Goal: Information Seeking & Learning: Understand process/instructions

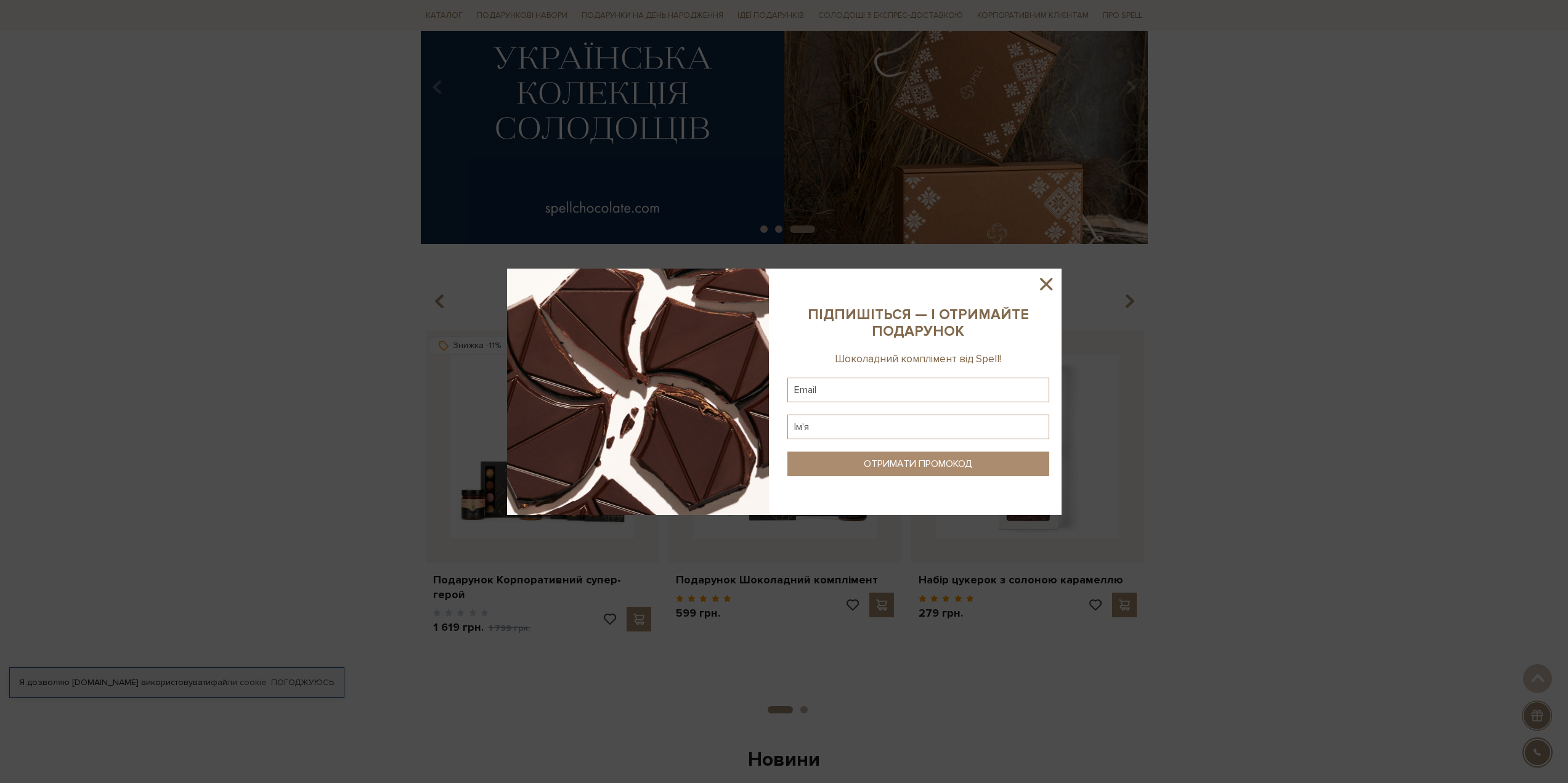
scroll to position [185, 0]
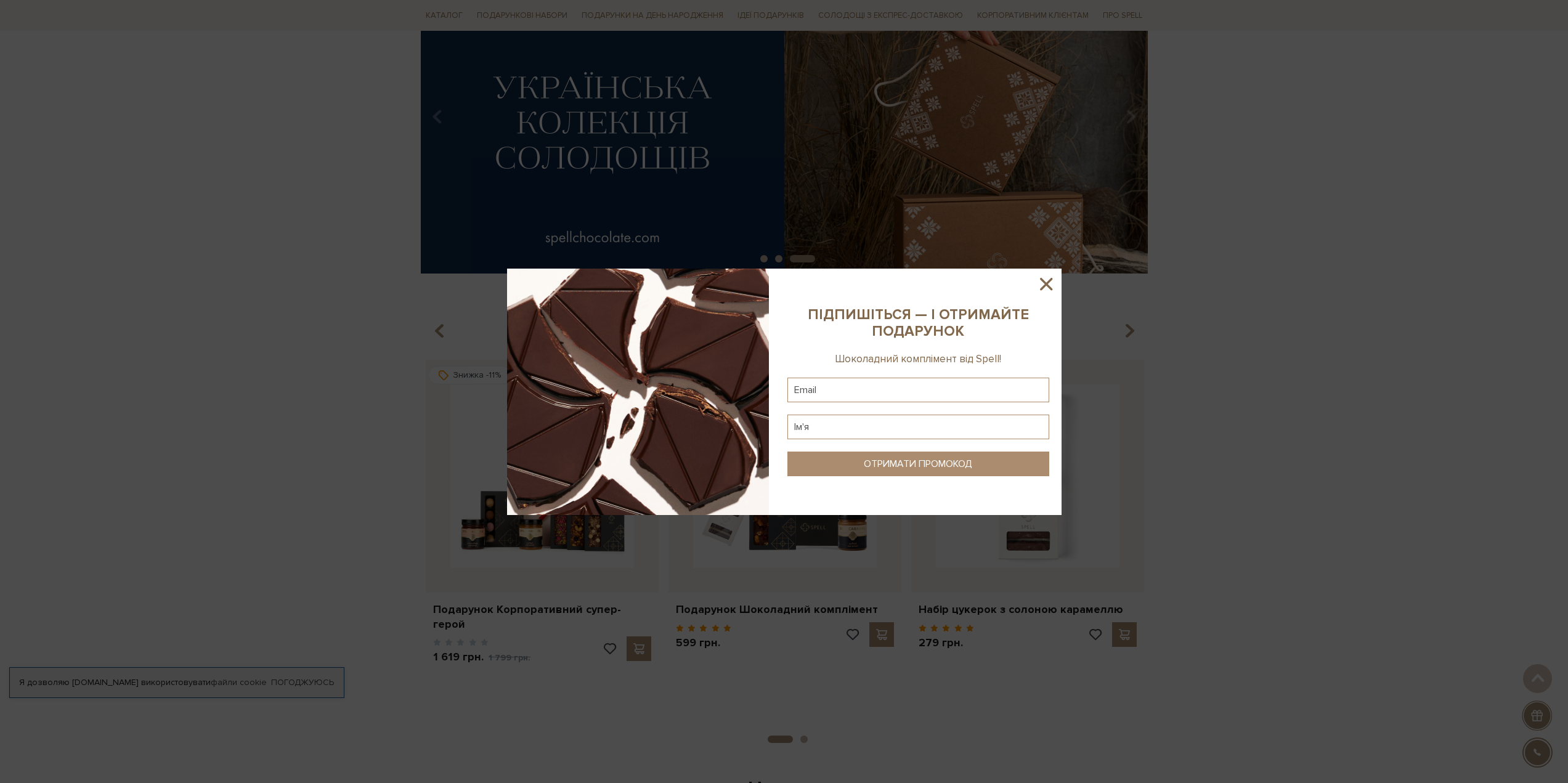
type input "[EMAIL_ADDRESS][DOMAIN_NAME]"
click at [1046, 285] on icon at bounding box center [1046, 284] width 13 height 13
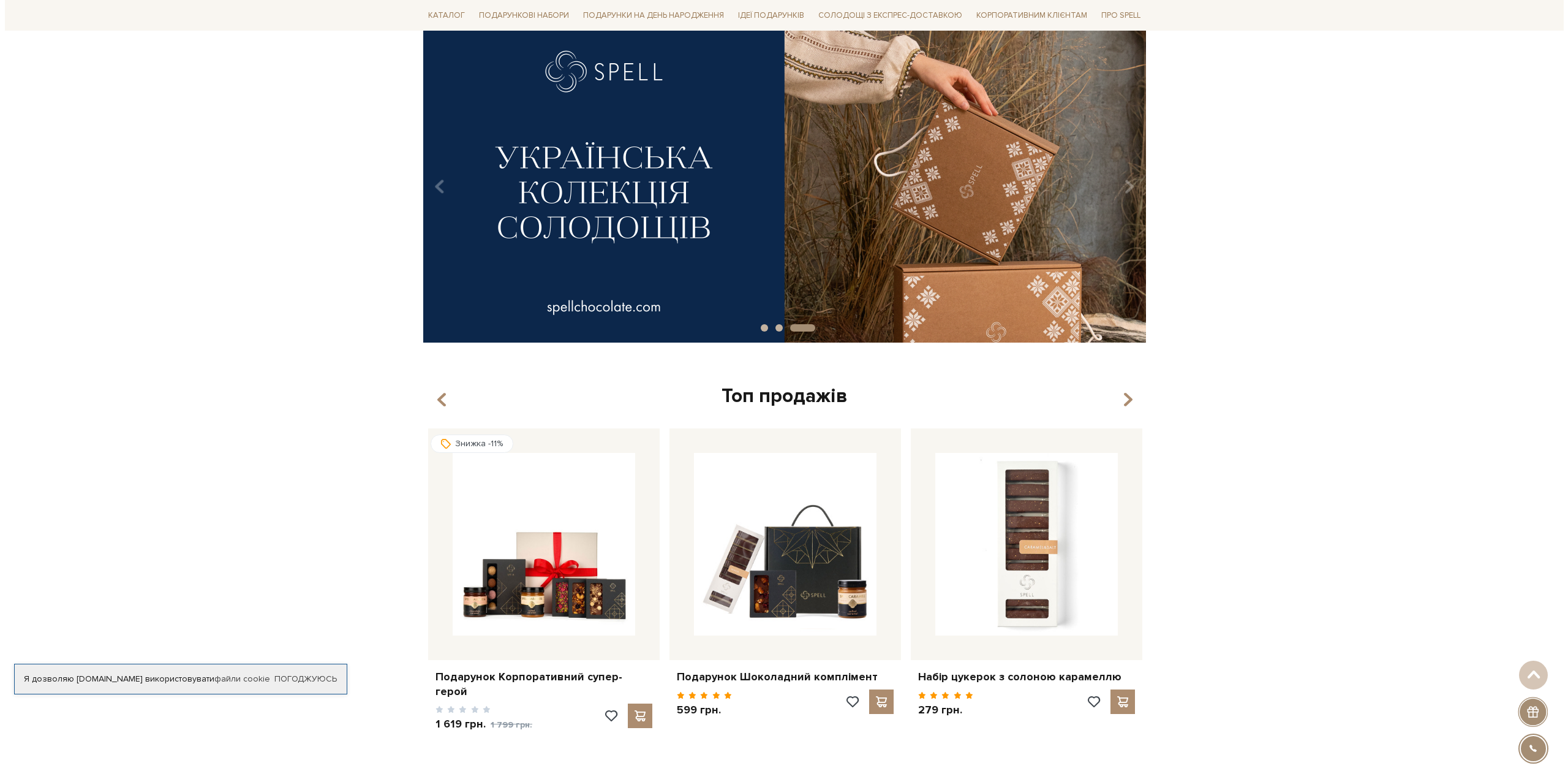
scroll to position [0, 0]
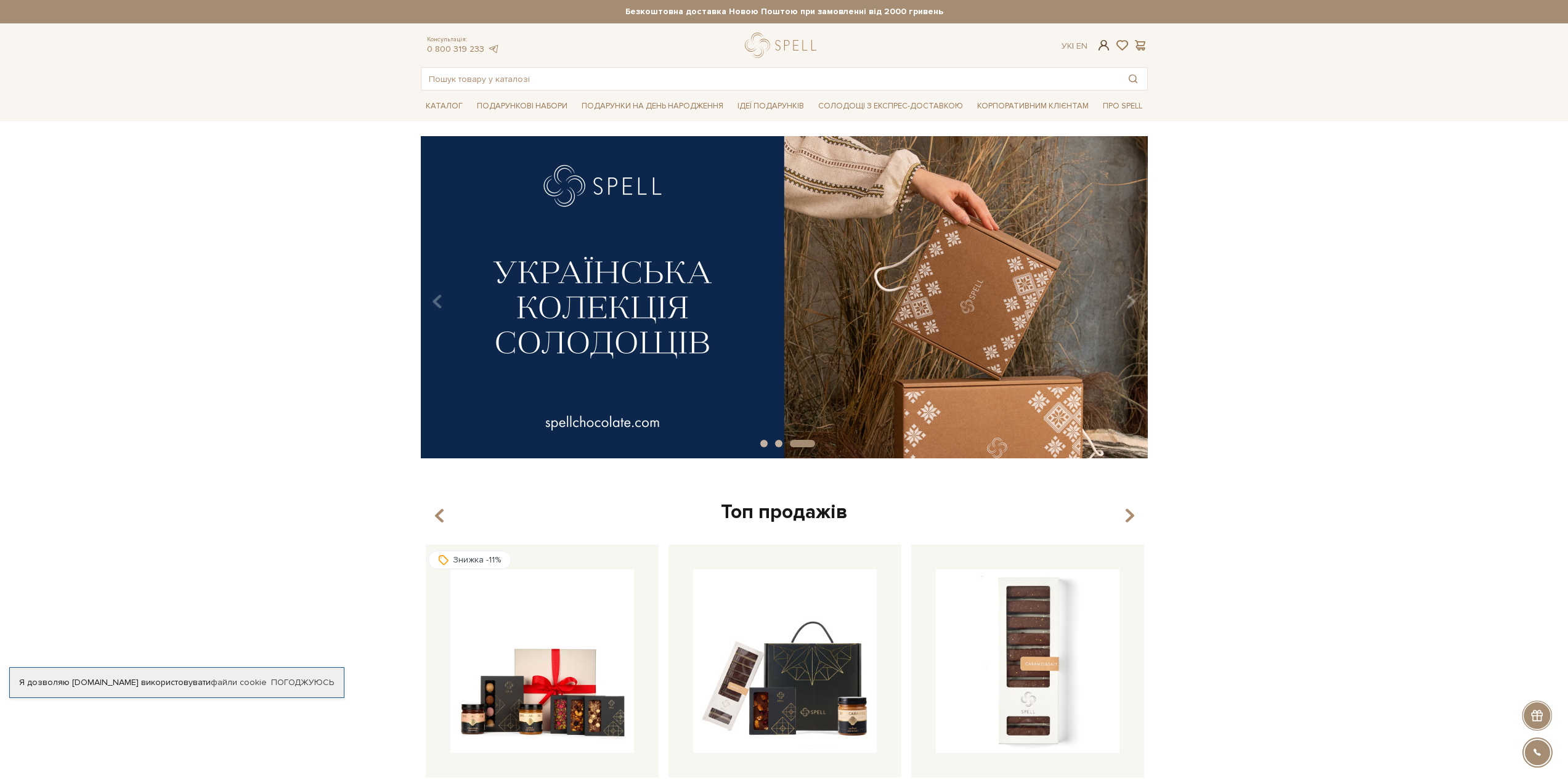
click at [1103, 44] on span at bounding box center [1104, 45] width 15 height 13
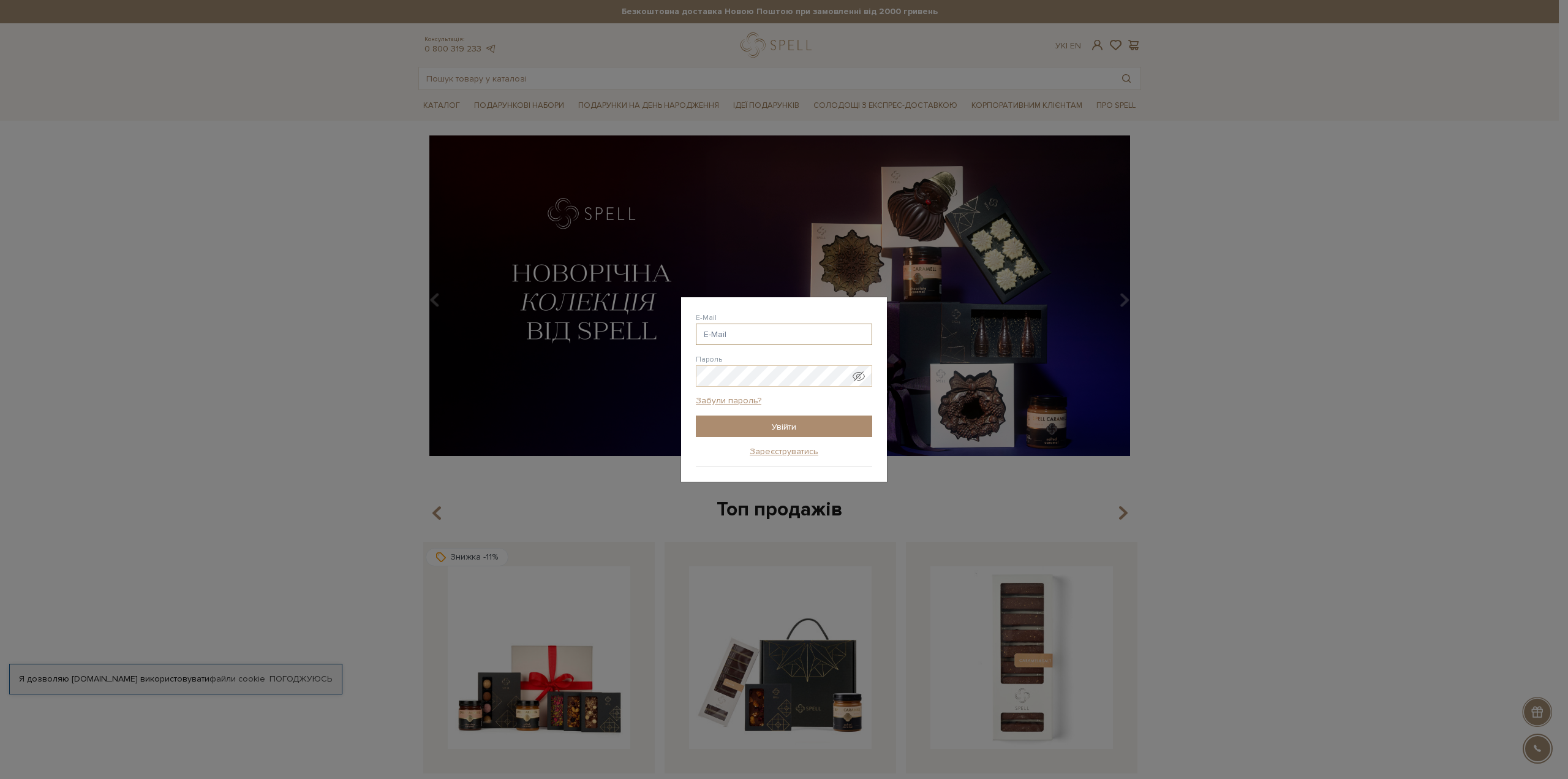
click at [748, 341] on input "E-Mail" at bounding box center [784, 334] width 176 height 21
type input "[EMAIL_ADDRESS][DOMAIN_NAME]"
click at [779, 422] on input "Увійти" at bounding box center [784, 426] width 176 height 21
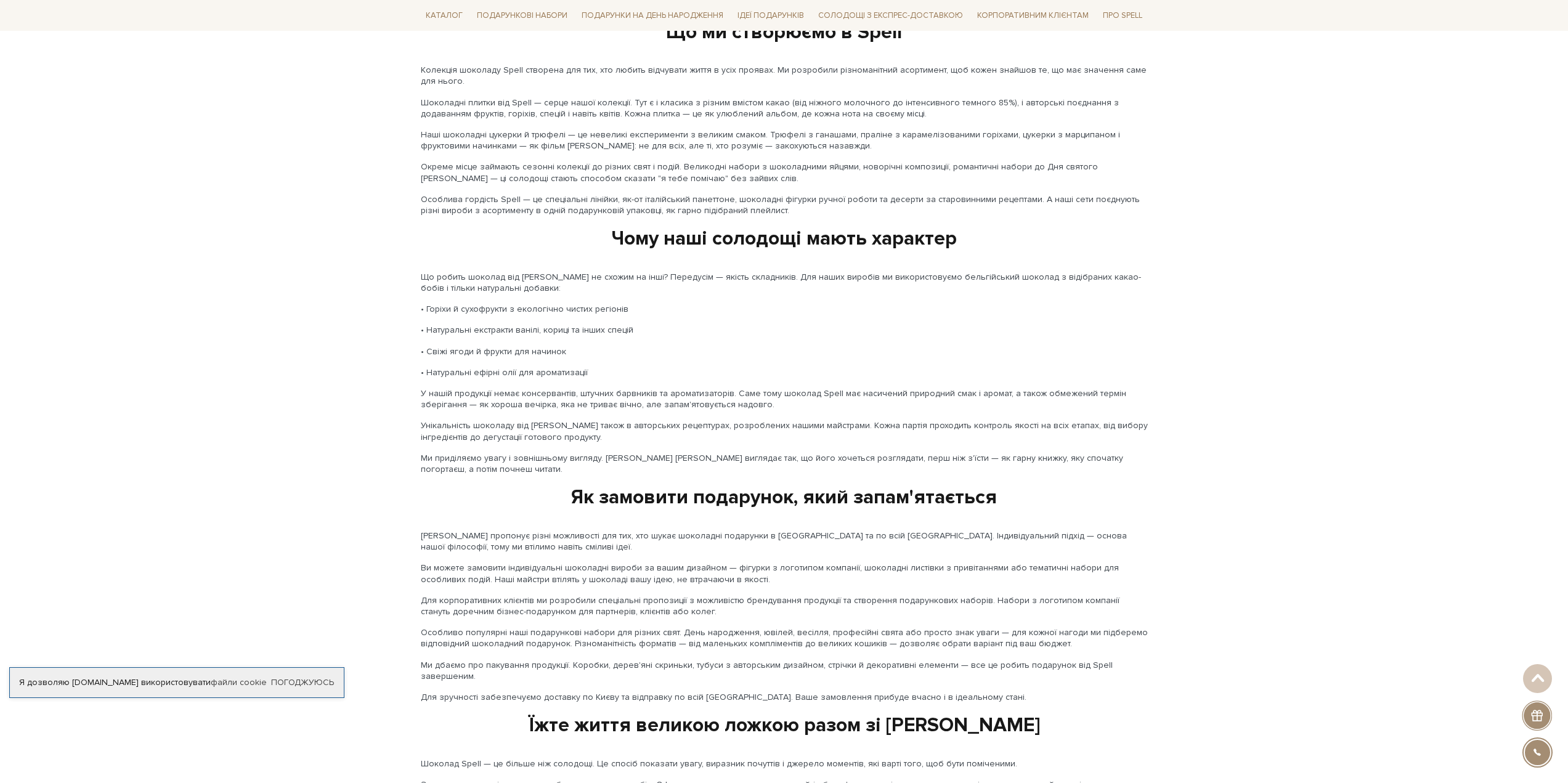
scroll to position [1748, 0]
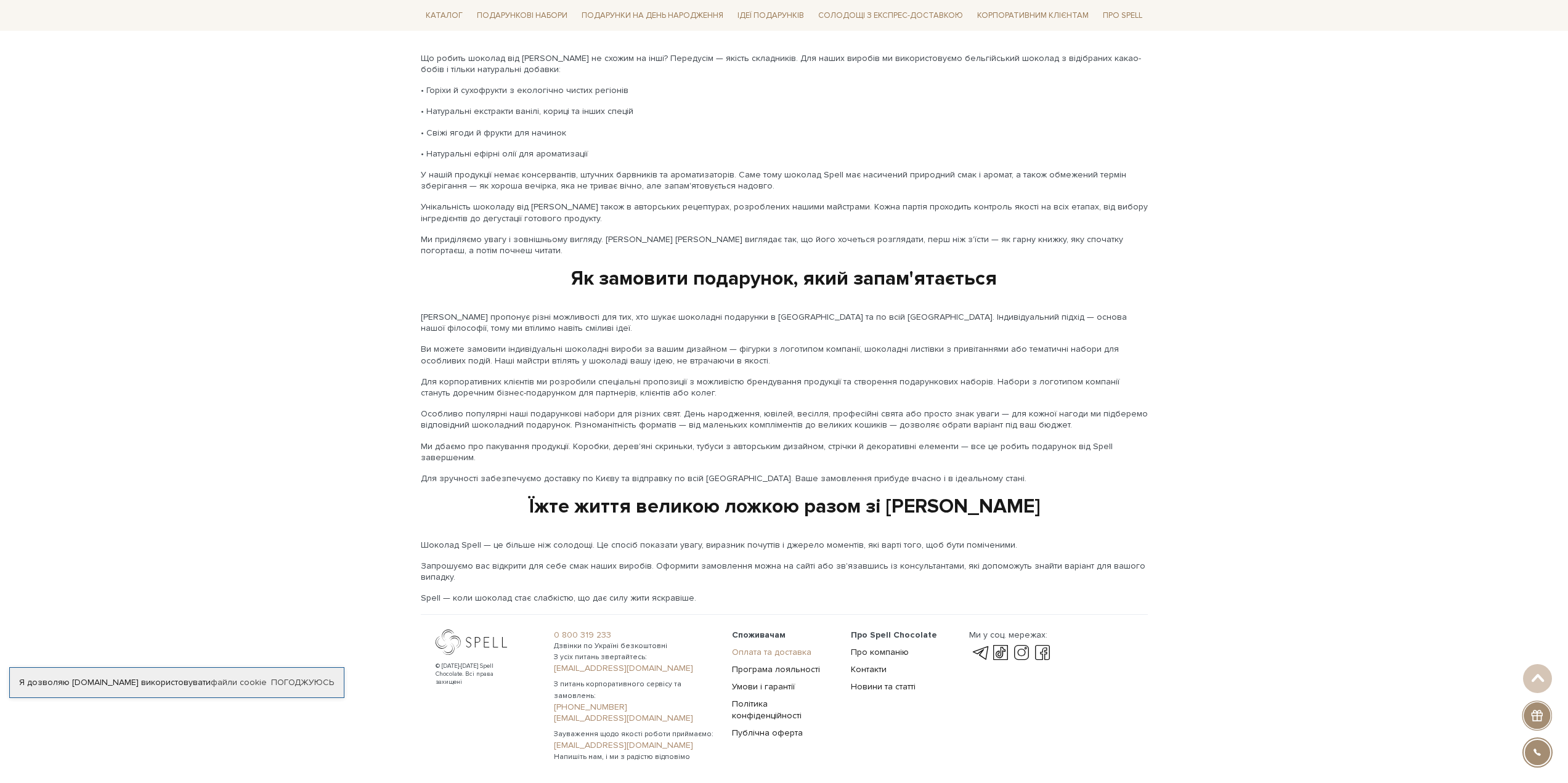
click at [772, 647] on link "Оплата та доставка" at bounding box center [771, 652] width 80 height 11
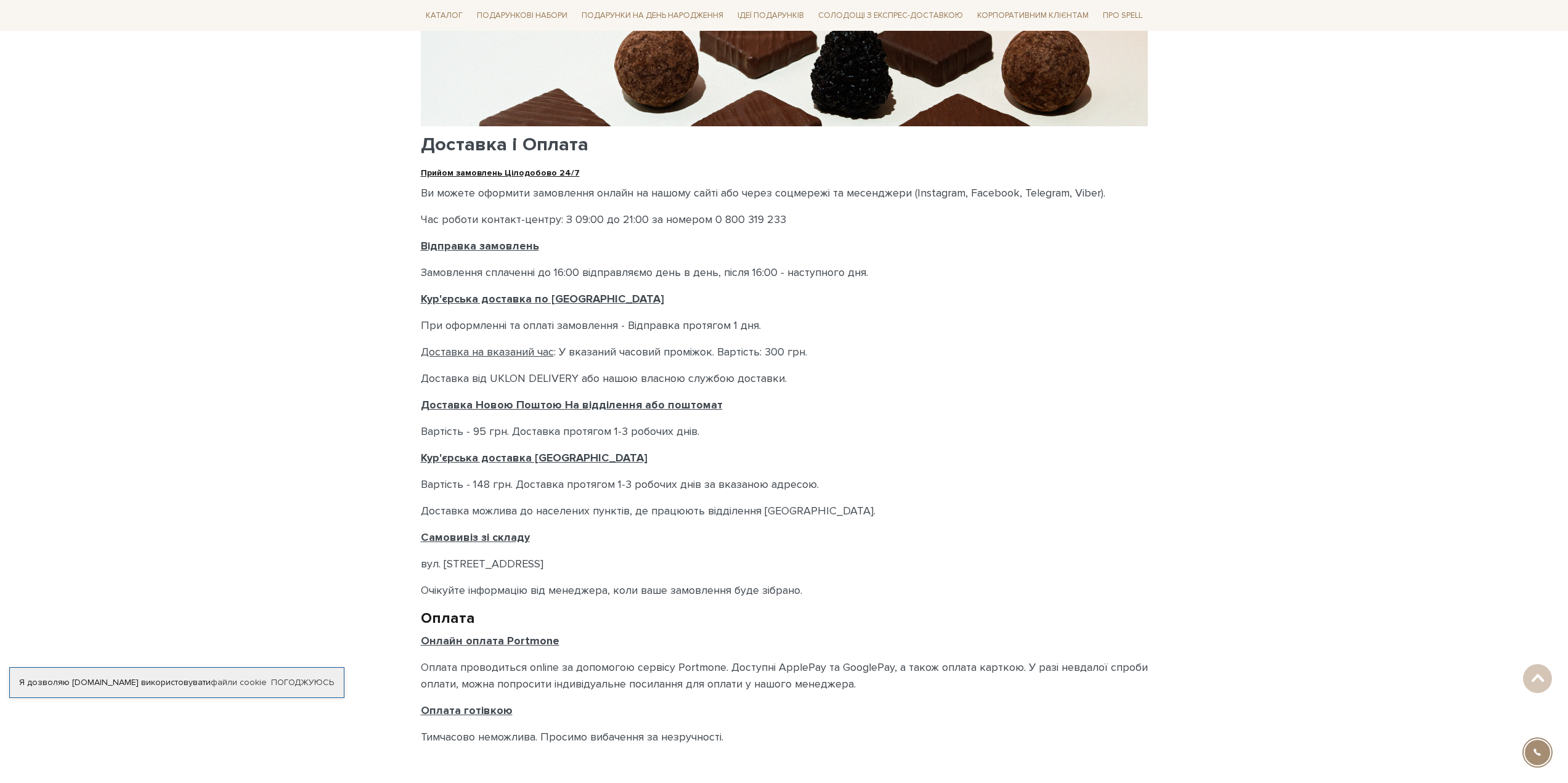
scroll to position [246, 0]
